Goal: Task Accomplishment & Management: Manage account settings

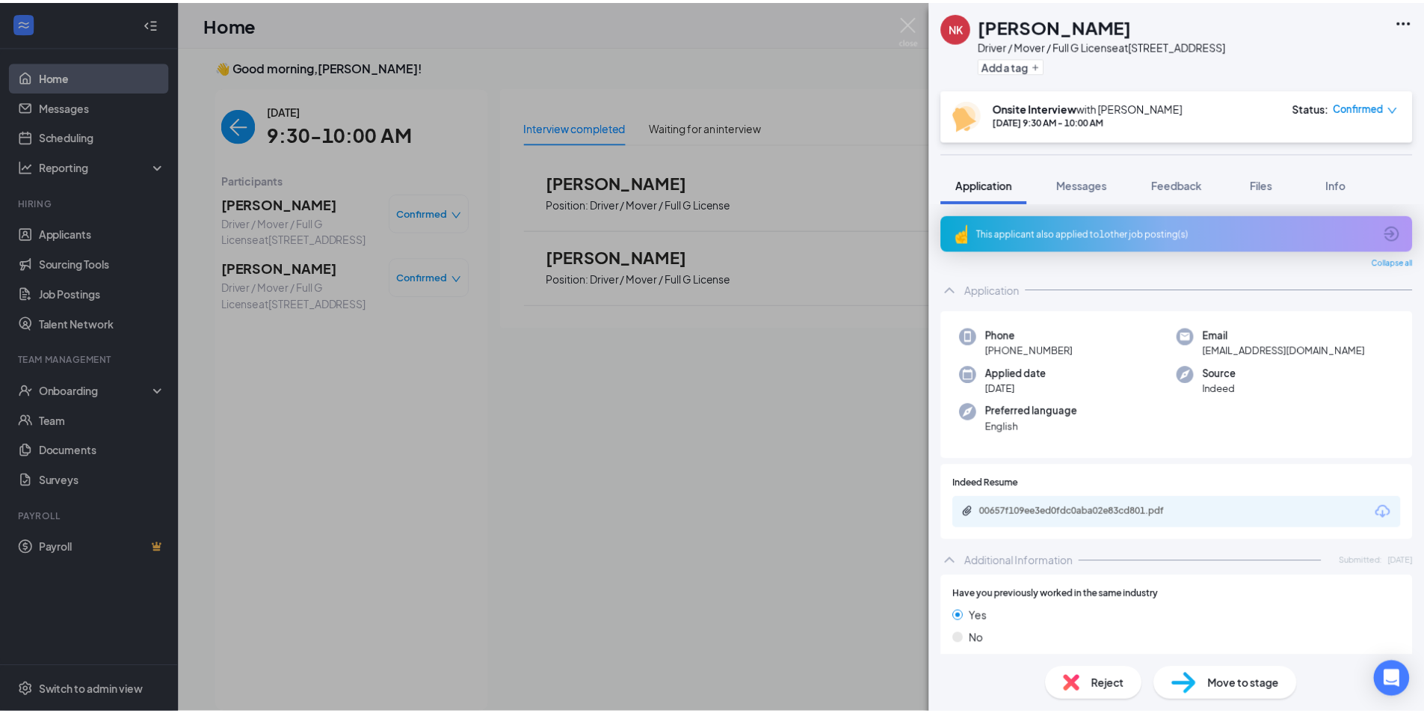
scroll to position [6, 0]
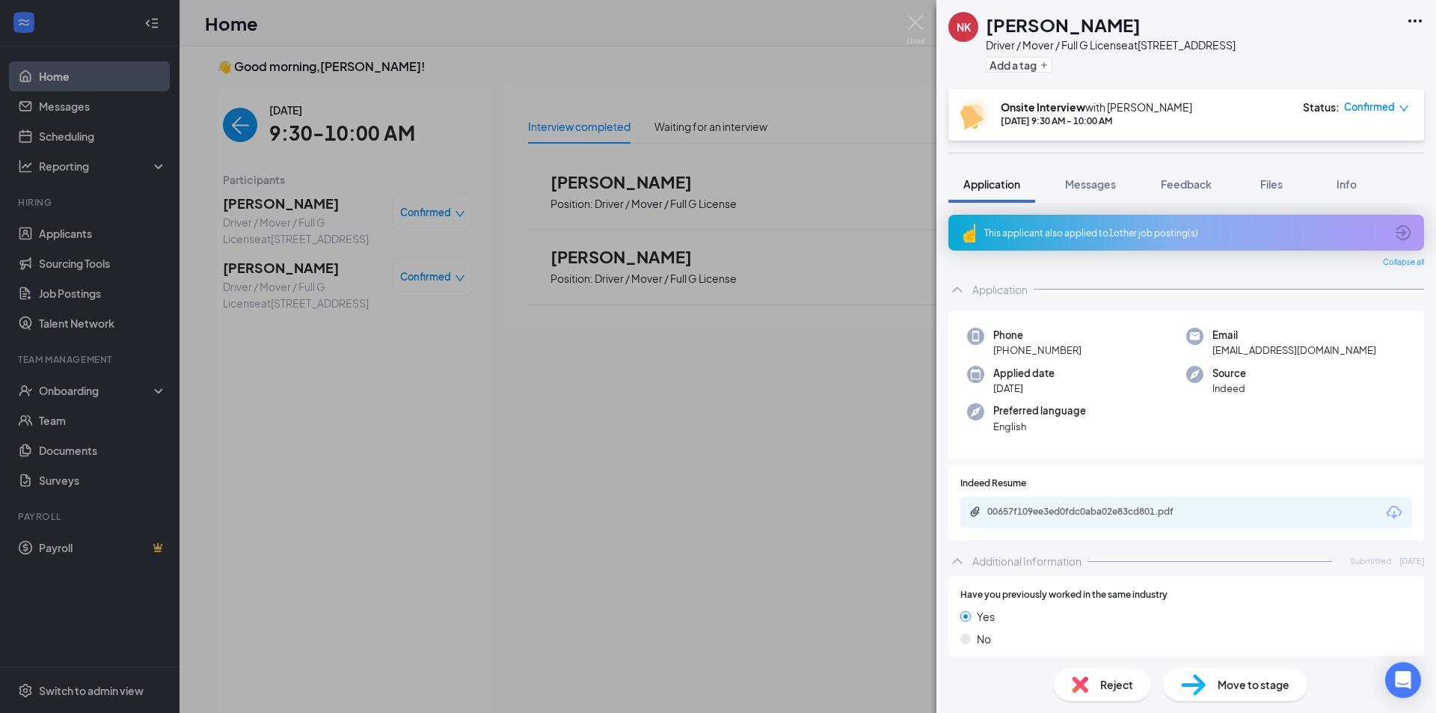
click at [588, 309] on div "NK [PERSON_NAME] Driver / Mover / Full G License at [GEOGRAPHIC_DATA], [GEOGRAP…" at bounding box center [718, 356] width 1436 height 713
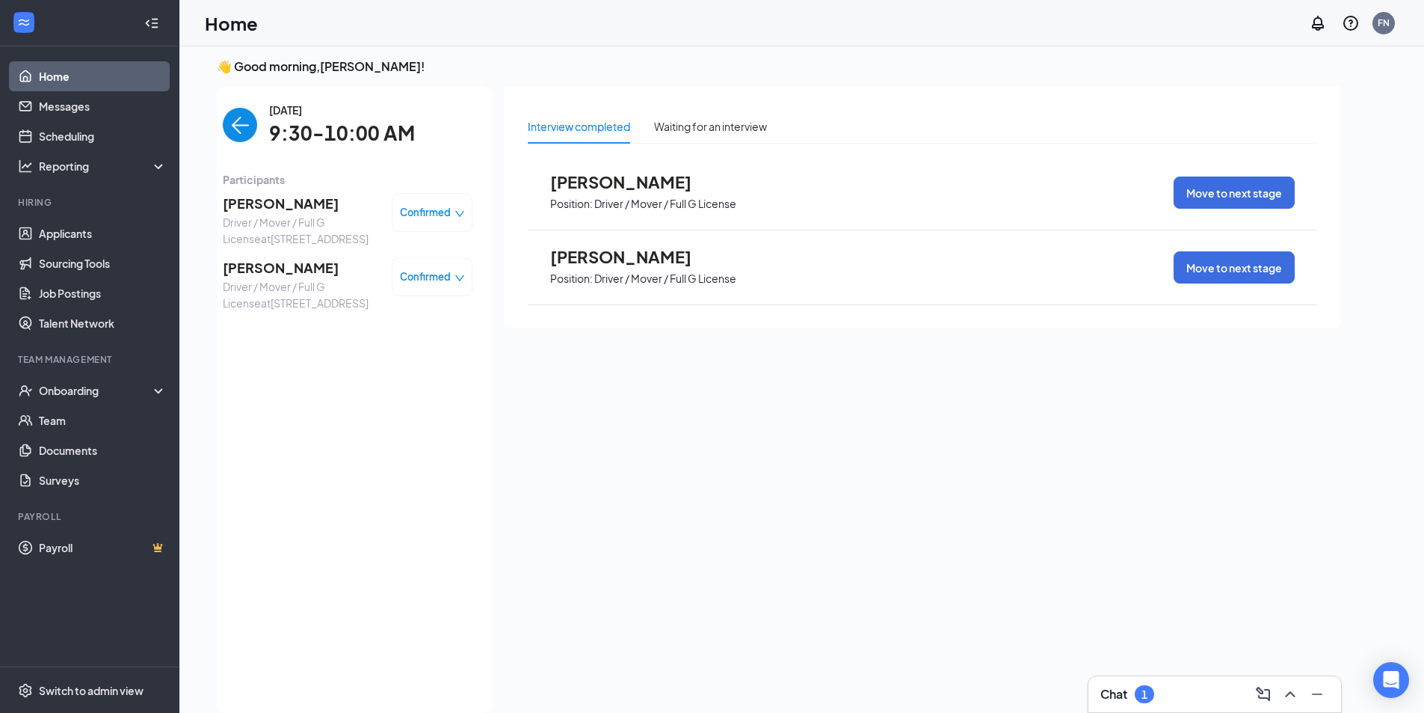
click at [289, 278] on span "[PERSON_NAME]" at bounding box center [301, 267] width 157 height 21
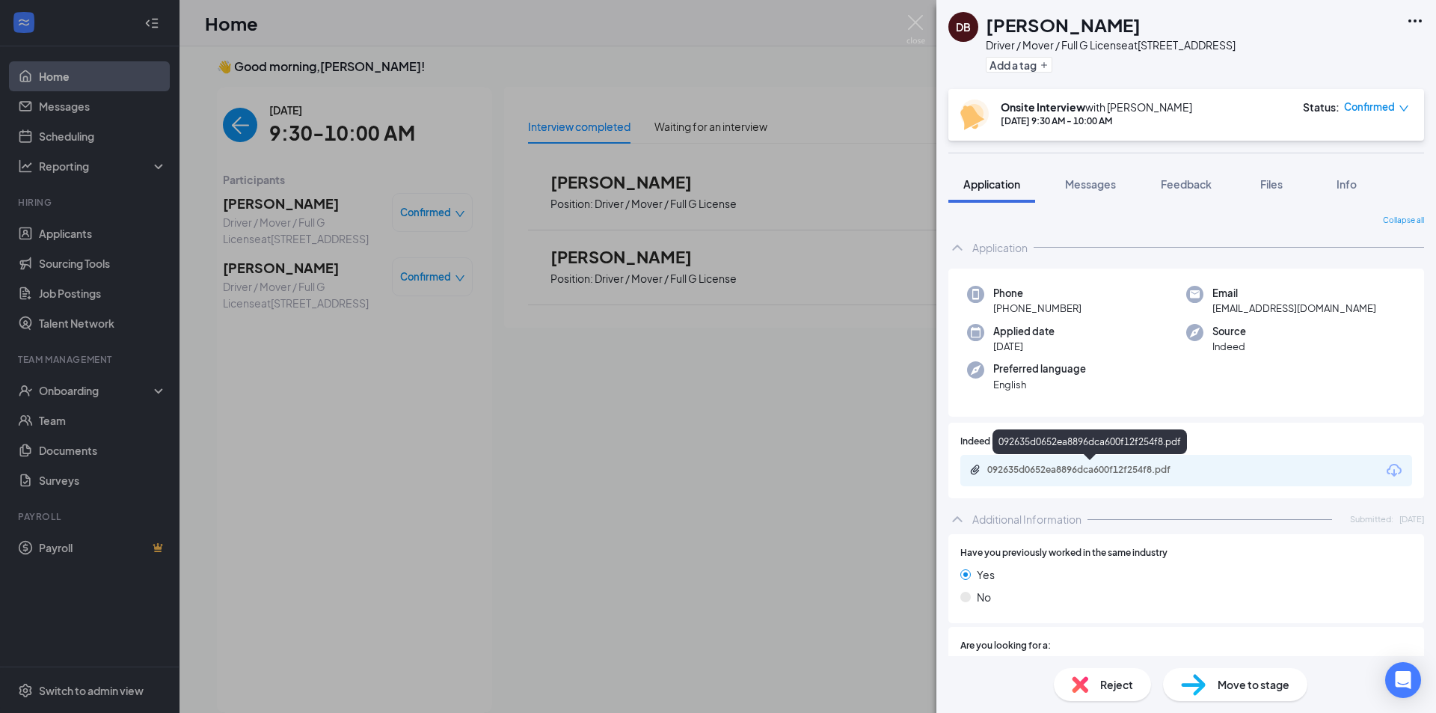
click at [1150, 464] on div "092635d0652ea8896dca600f12f254f8.pdf" at bounding box center [1091, 470] width 209 height 12
click at [785, 422] on div "DB [PERSON_NAME] Driver / Mover / Full G License at [GEOGRAPHIC_DATA], [GEOGRAP…" at bounding box center [718, 356] width 1436 height 713
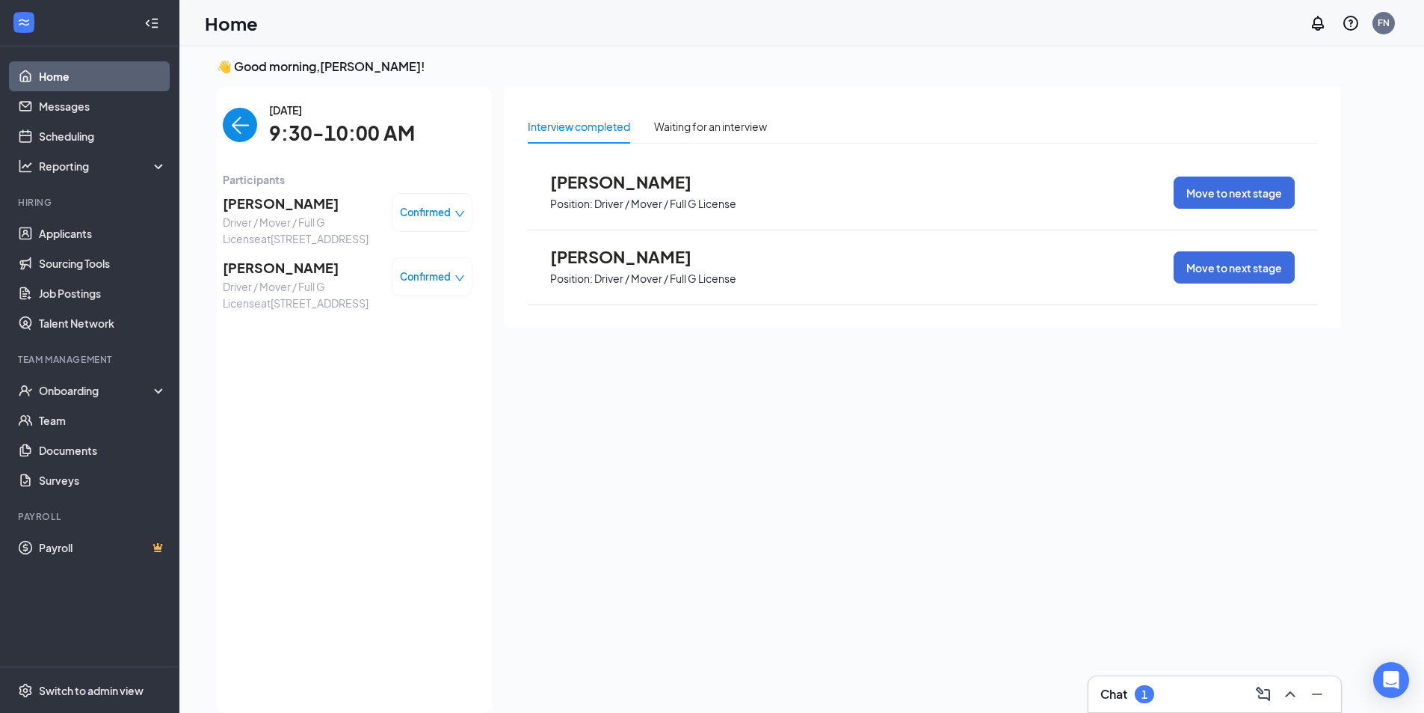
click at [61, 68] on link "Home" at bounding box center [103, 76] width 128 height 30
click at [237, 121] on img "back-button" at bounding box center [240, 125] width 34 height 34
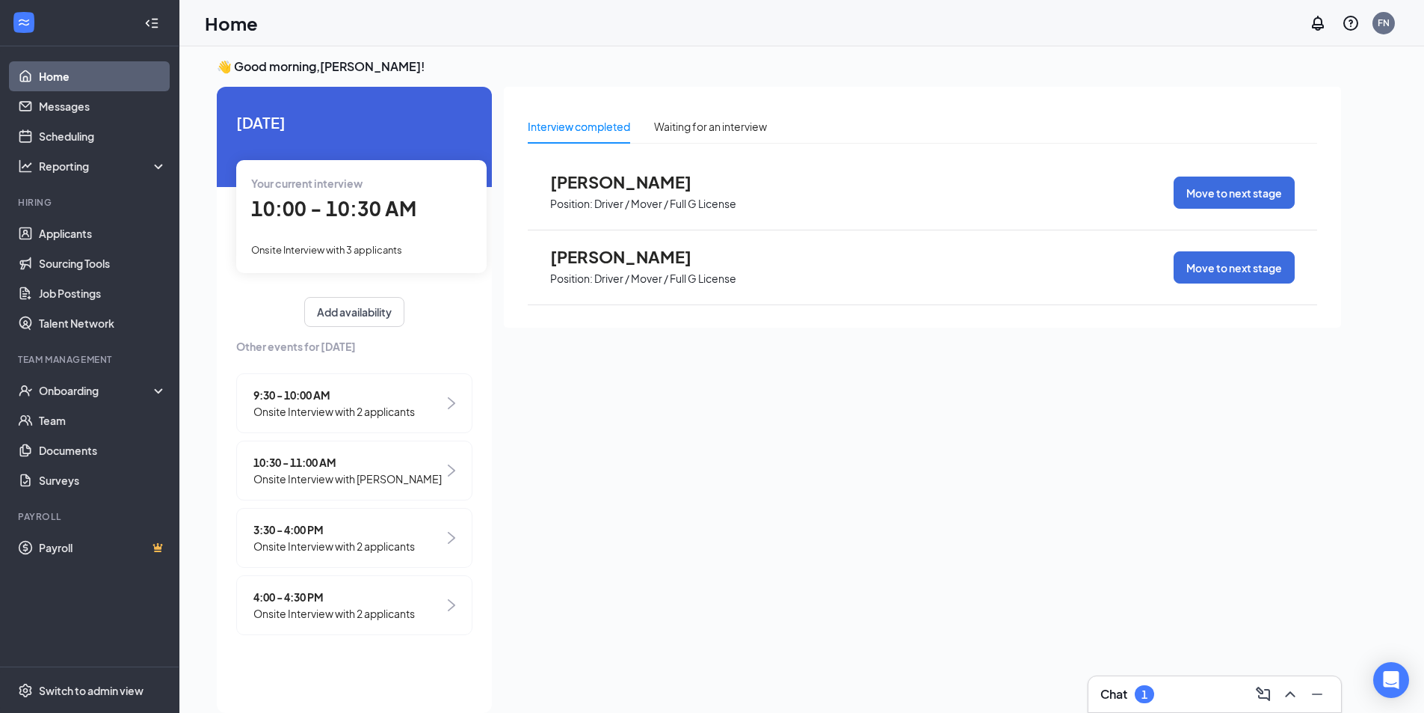
click at [339, 209] on span "10:00 - 10:30 AM" at bounding box center [333, 208] width 165 height 25
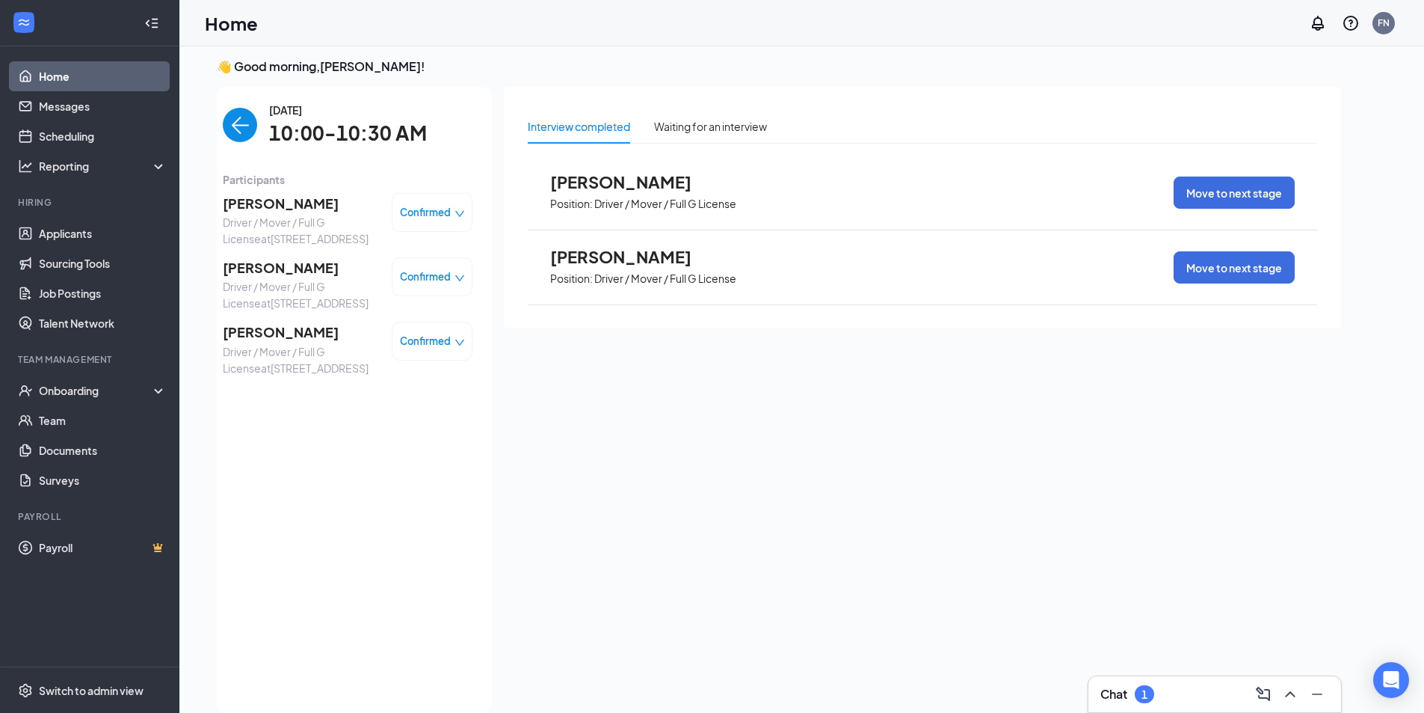
click at [302, 274] on span "[PERSON_NAME]" at bounding box center [301, 267] width 157 height 21
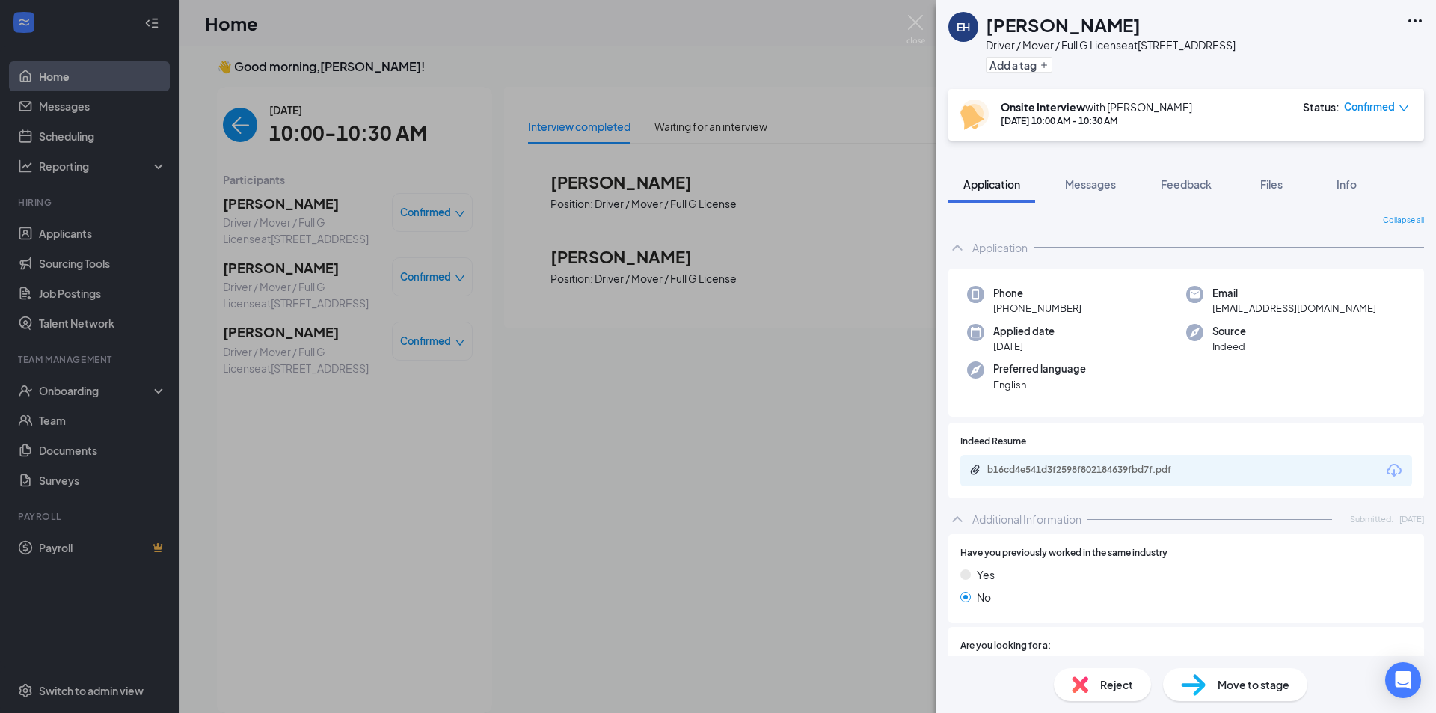
click at [1113, 469] on div "b16cd4e541d3f2598f802184639fbd7f.pdf" at bounding box center [1091, 470] width 209 height 12
click at [549, 375] on div "EH [PERSON_NAME] Driver / Mover / Full G License at [STREET_ADDRESS] Add a tag …" at bounding box center [718, 356] width 1436 height 713
